Goal: Information Seeking & Learning: Learn about a topic

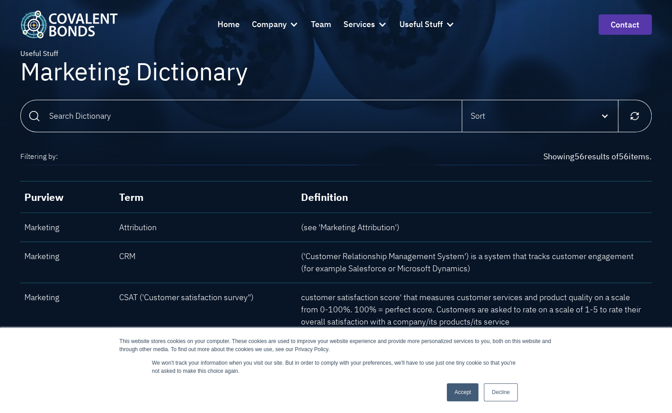
scroll to position [135, 0]
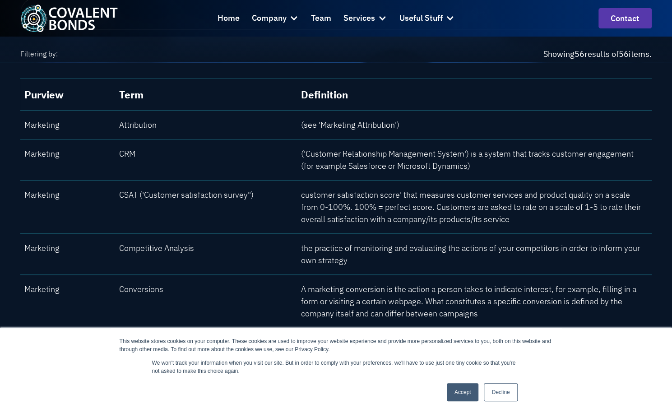
click at [501, 395] on link "Decline" at bounding box center [500, 392] width 33 height 18
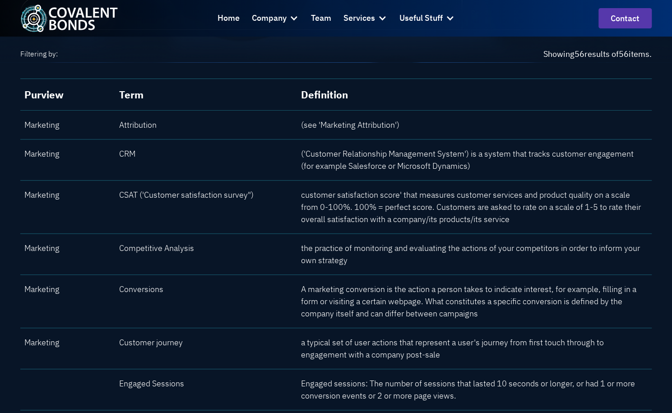
click at [372, 126] on p "(see 'Marketing Attribution')" at bounding box center [474, 125] width 347 height 12
click at [208, 197] on div "CSAT ('Customer satisfaction survey")" at bounding box center [205, 195] width 173 height 12
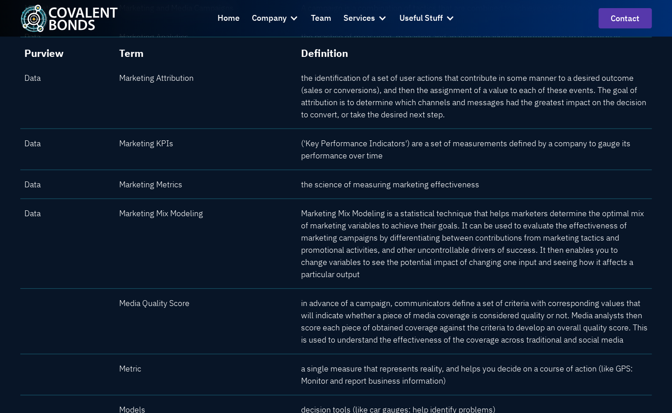
scroll to position [1123, 0]
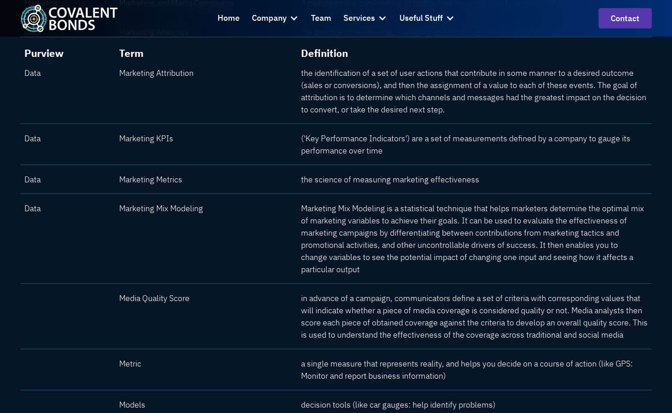
click at [306, 224] on p "Marketing Mix Modeling is a statistical technique that helps marketers determin…" at bounding box center [474, 238] width 347 height 73
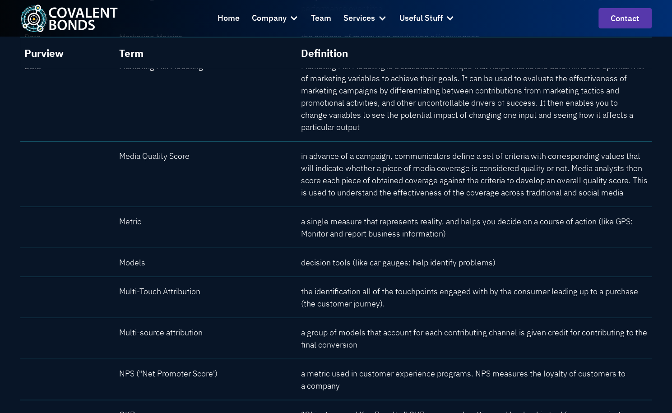
scroll to position [1266, 0]
click at [291, 276] on div "Purview Term Multi-Touch Attribution Definition the identification all of the t…" at bounding box center [335, 296] width 631 height 41
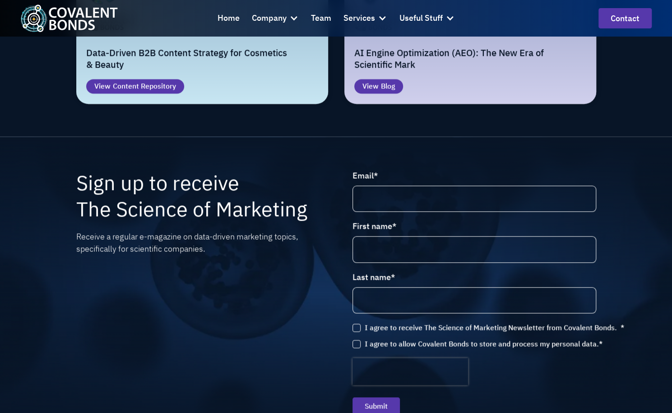
scroll to position [2958, 0]
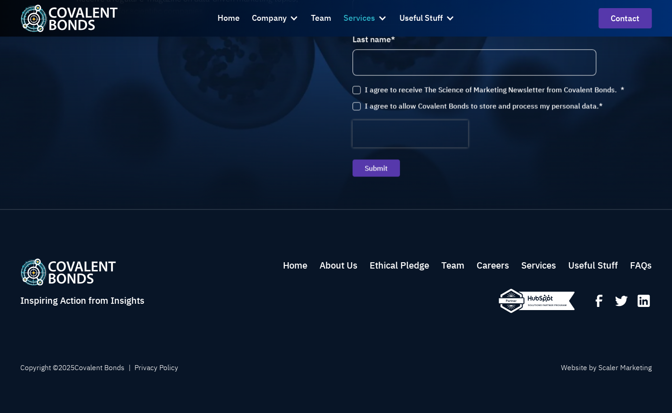
click at [365, 20] on div "Services" at bounding box center [359, 18] width 32 height 13
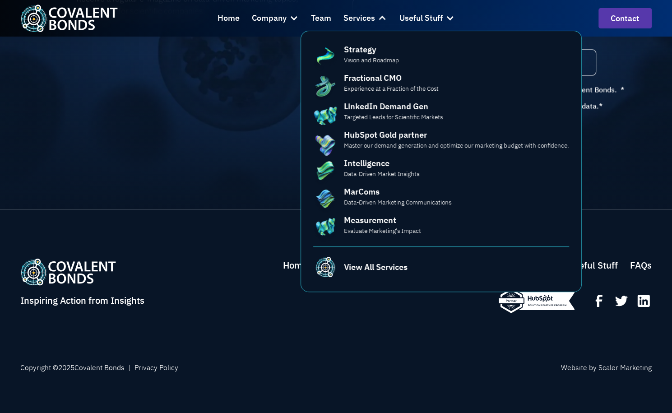
click at [217, 232] on div "Inspiring Action from Insights Home About Us Ethical Pledge Team Careers Servic…" at bounding box center [335, 315] width 631 height 212
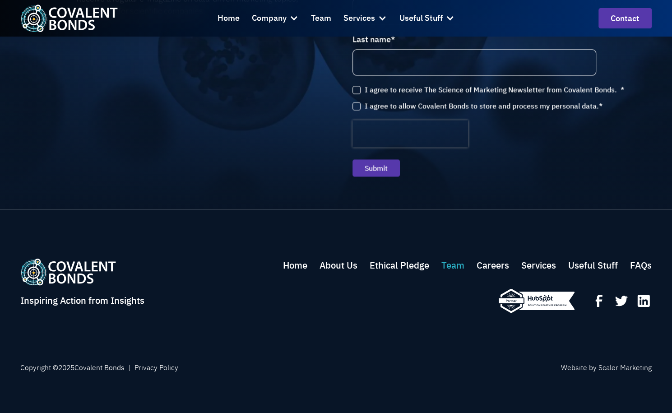
click at [445, 258] on link "Team" at bounding box center [452, 265] width 23 height 14
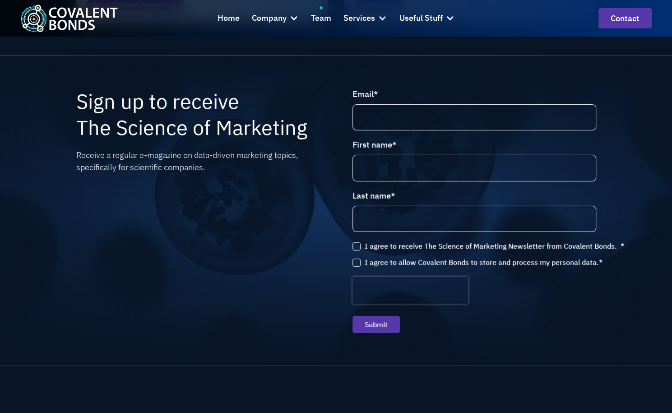
scroll to position [1544, 0]
